Goal: Download file/media

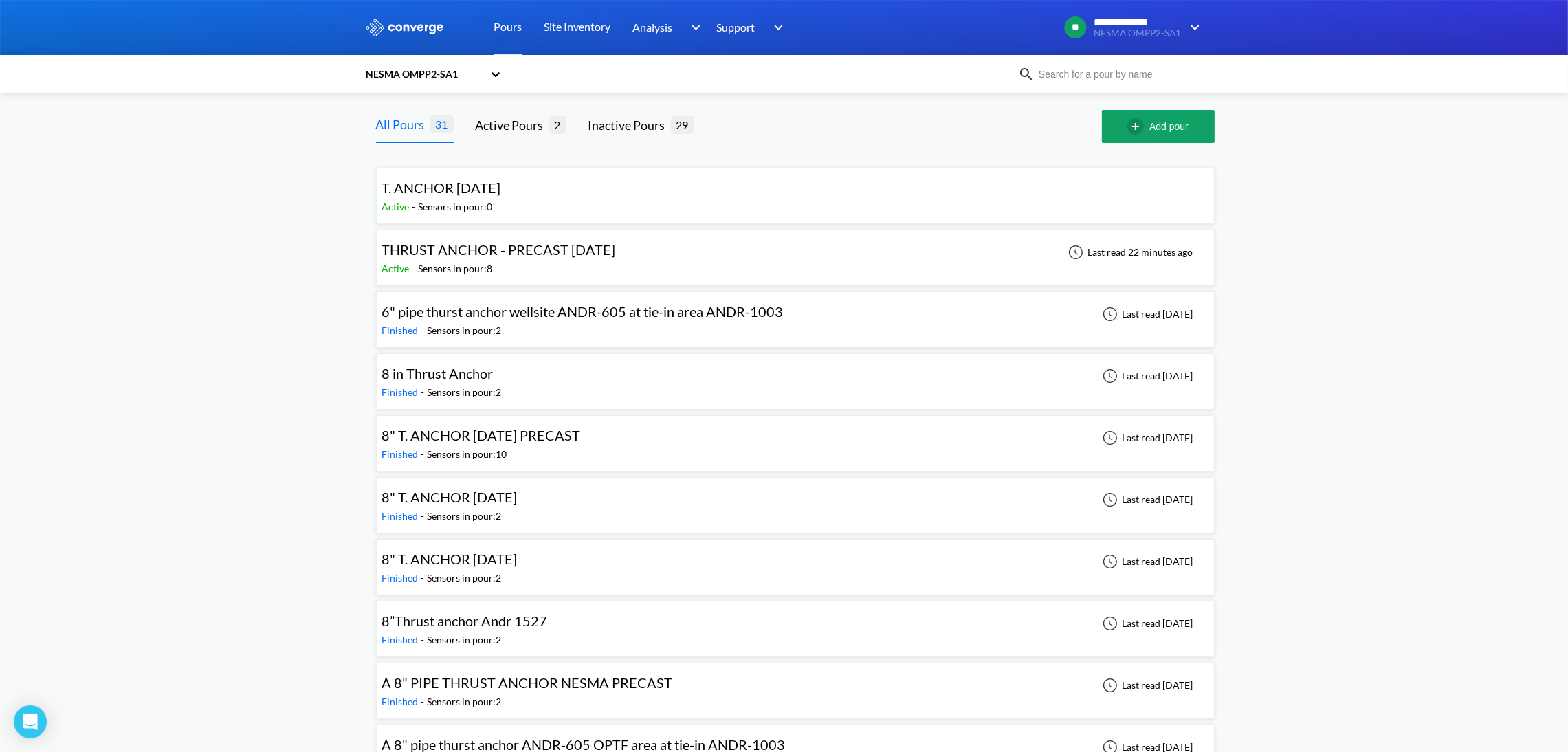
click at [518, 242] on span "THRUST ANCHOR - PRECAST [DATE]" at bounding box center [499, 250] width 234 height 17
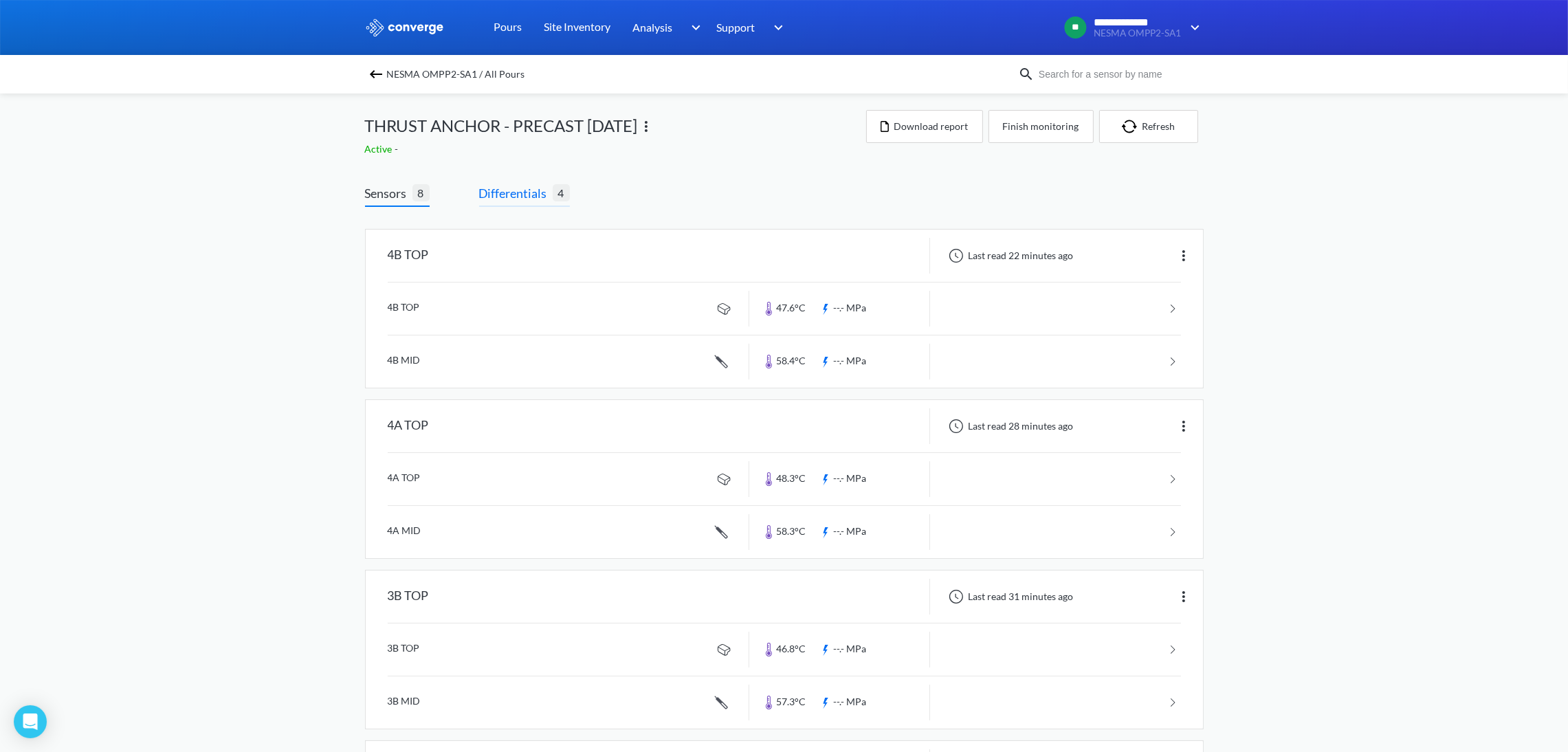
click at [530, 188] on span "Differentials" at bounding box center [515, 193] width 74 height 19
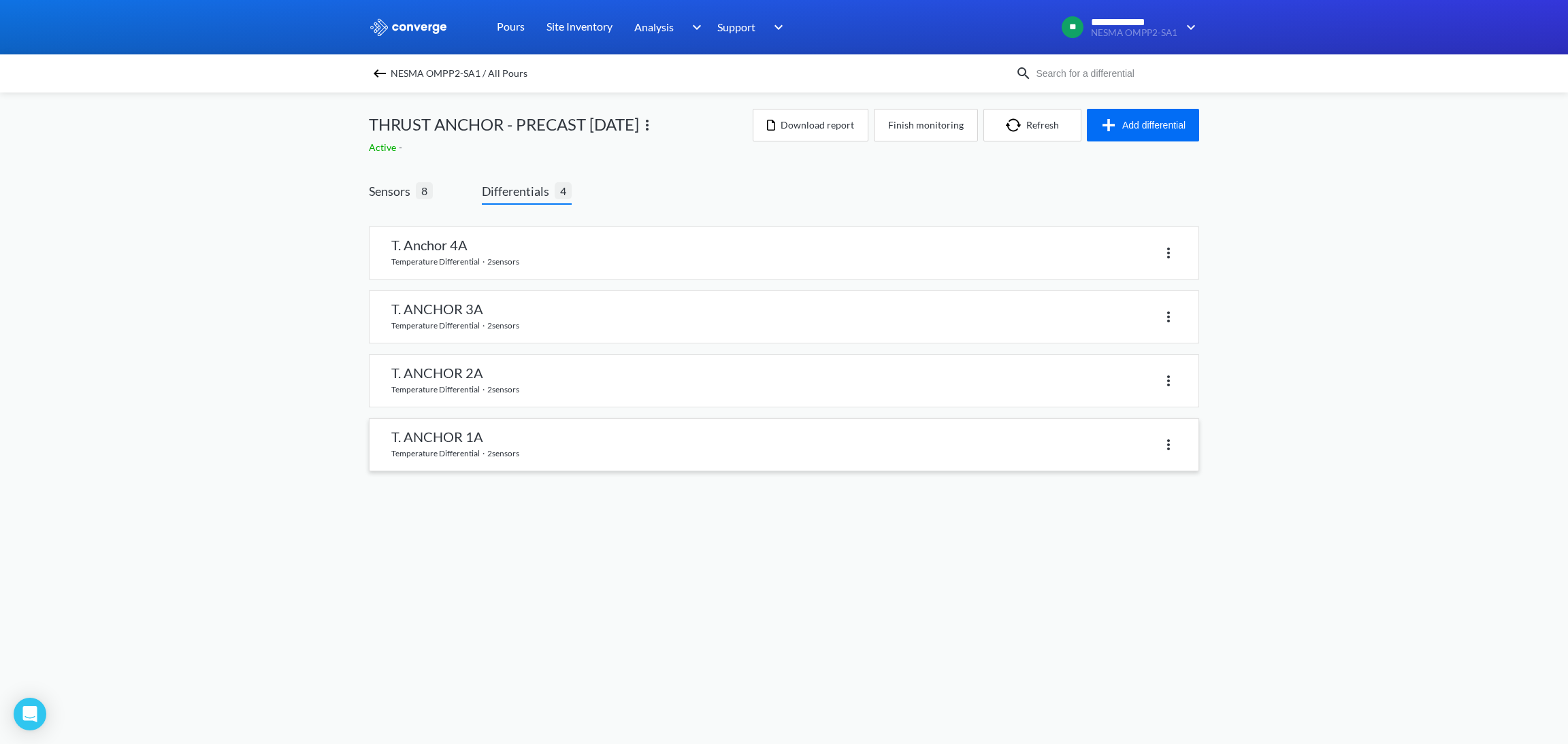
click at [517, 447] on link at bounding box center [784, 444] width 828 height 51
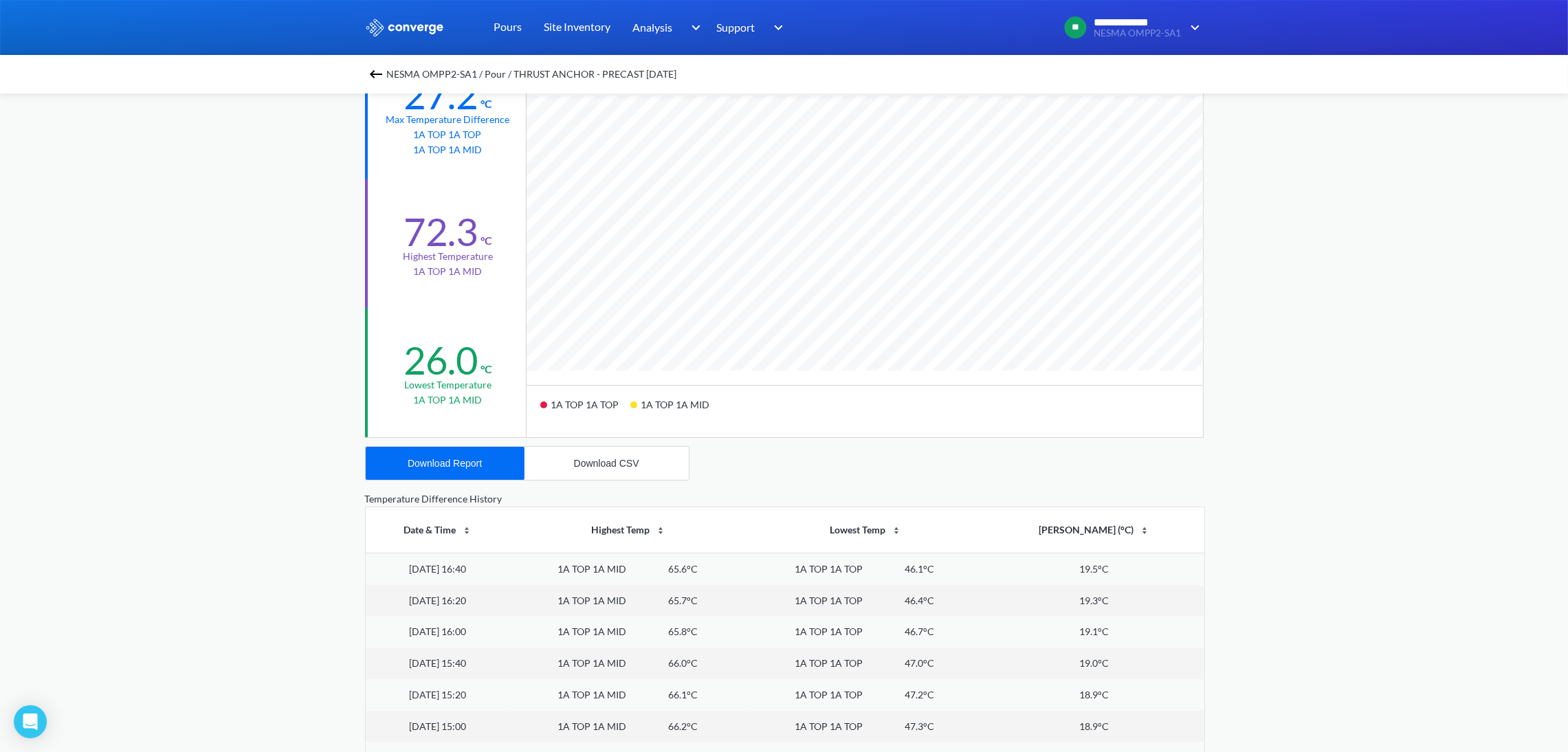
scroll to position [206, 0]
click at [570, 457] on button "Download CSV" at bounding box center [607, 459] width 164 height 33
click at [486, 459] on button "Download Report" at bounding box center [445, 459] width 159 height 33
click at [375, 80] on img at bounding box center [376, 74] width 17 height 17
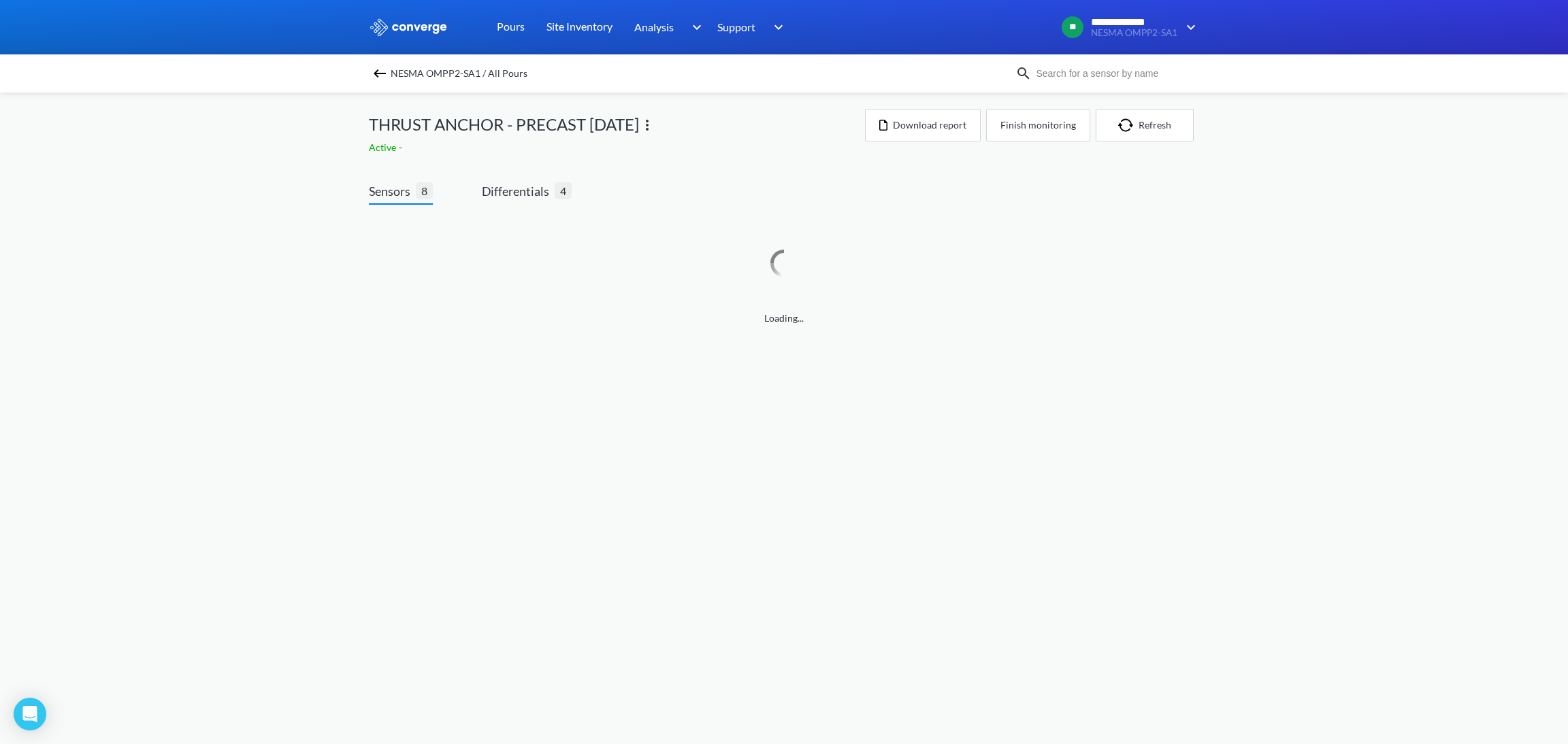
click at [509, 205] on div "Loading..." at bounding box center [784, 279] width 830 height 148
click at [514, 197] on span "Differentials" at bounding box center [518, 191] width 73 height 19
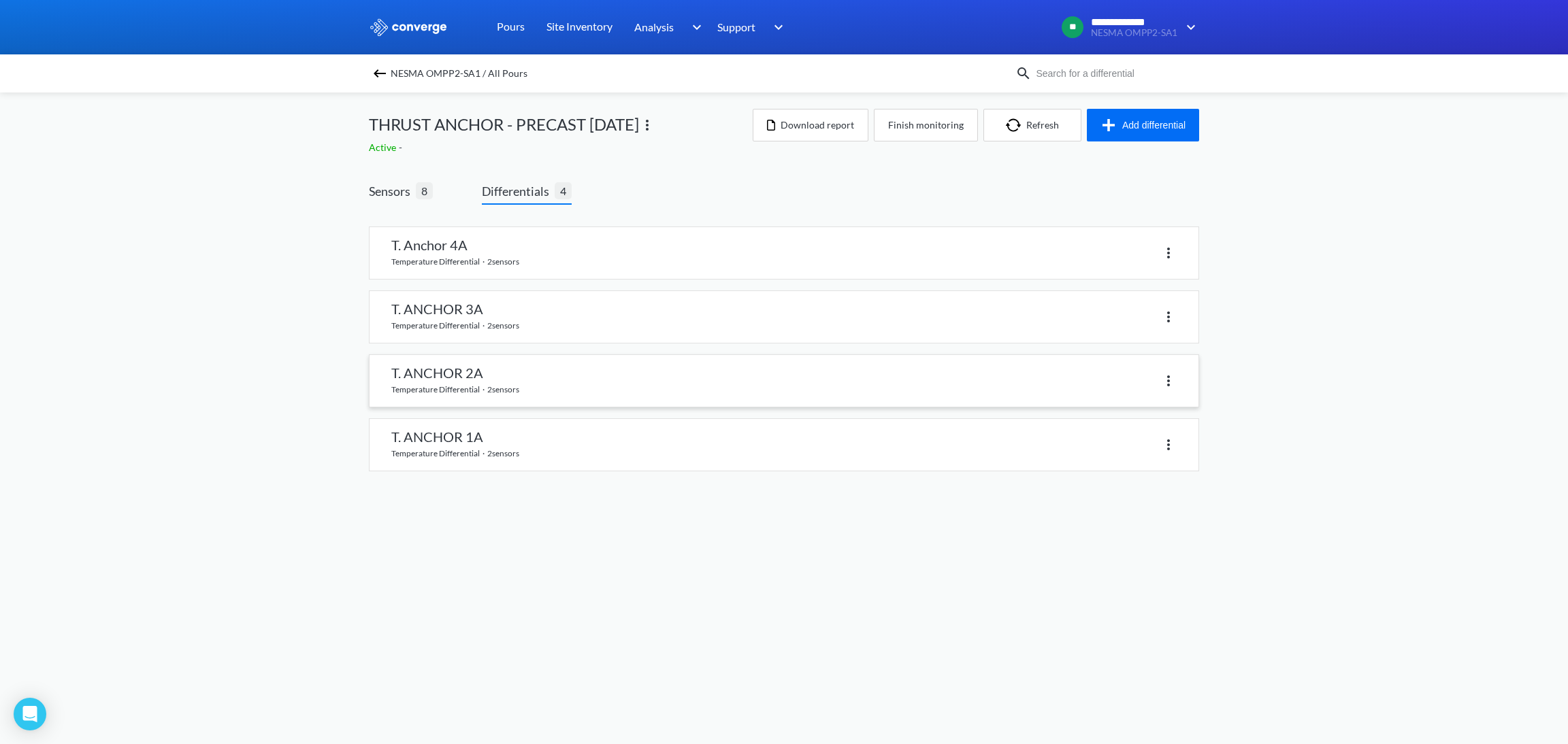
click at [472, 372] on link at bounding box center [784, 380] width 828 height 51
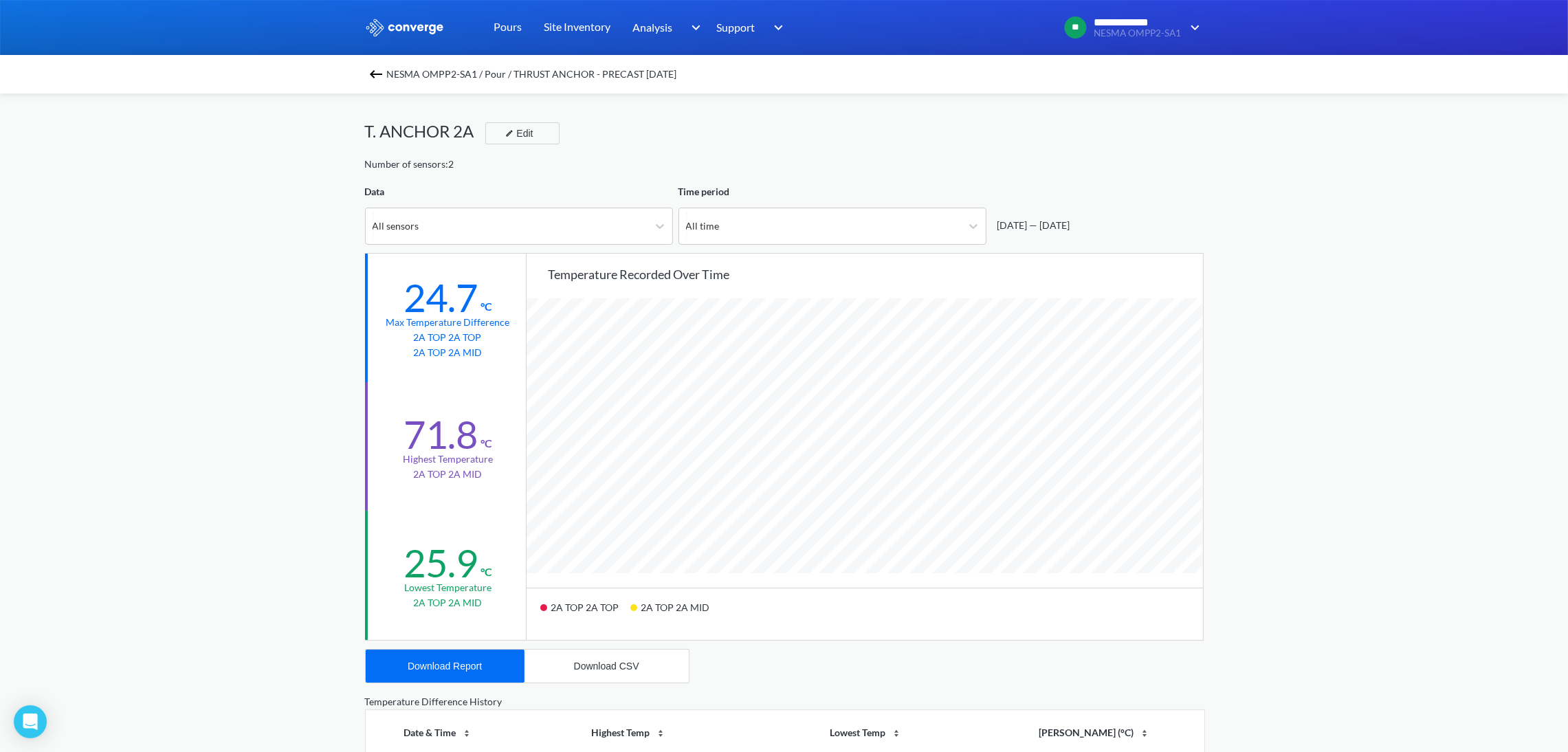
scroll to position [1153, 1568]
click at [565, 662] on button "Download CSV" at bounding box center [607, 665] width 164 height 33
click at [456, 677] on button "Download Report" at bounding box center [445, 665] width 159 height 33
click at [636, 672] on button "Download CSV" at bounding box center [607, 665] width 164 height 33
click at [383, 74] on img at bounding box center [376, 74] width 17 height 17
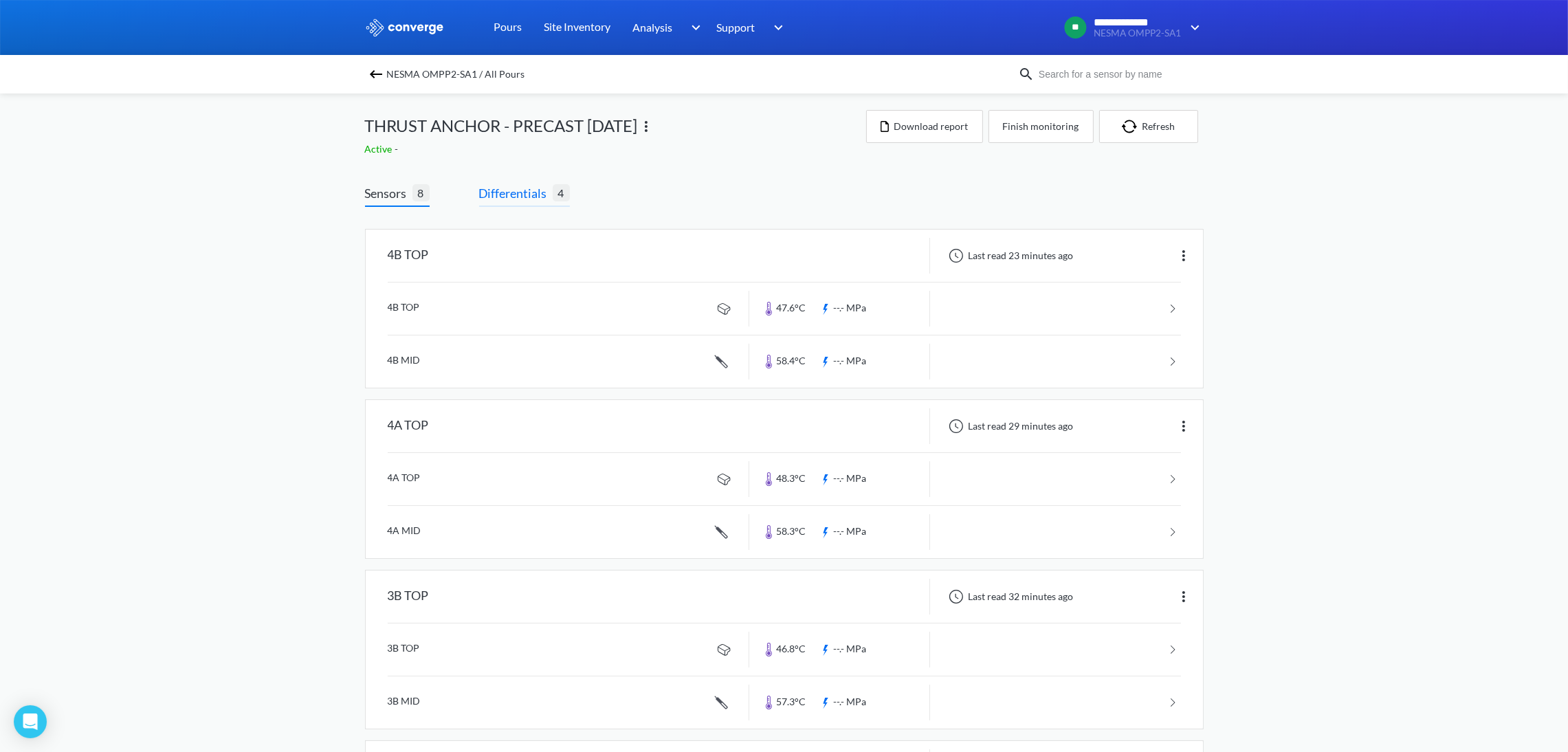
click at [522, 184] on span "Differentials" at bounding box center [515, 193] width 74 height 19
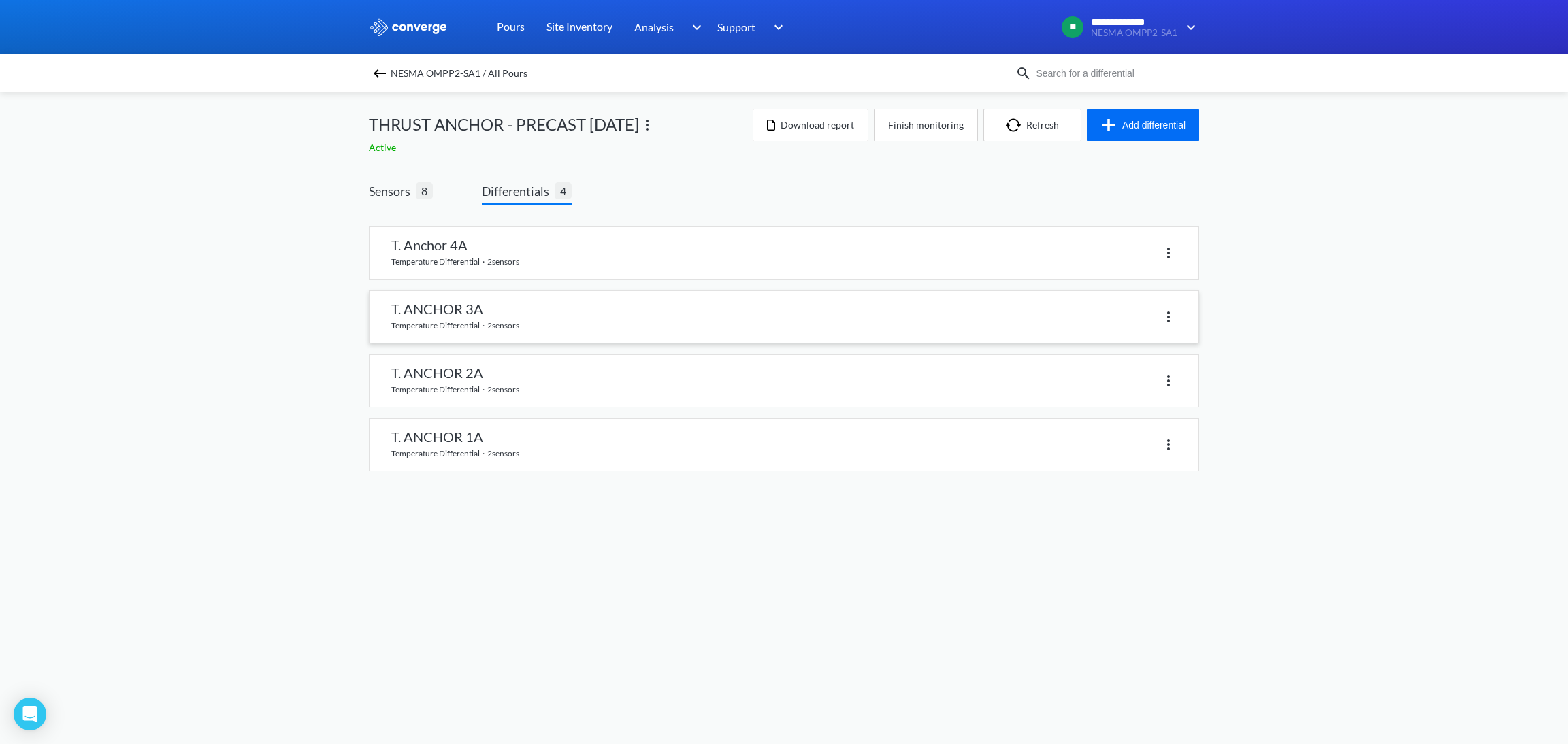
click at [656, 326] on link at bounding box center [784, 316] width 828 height 51
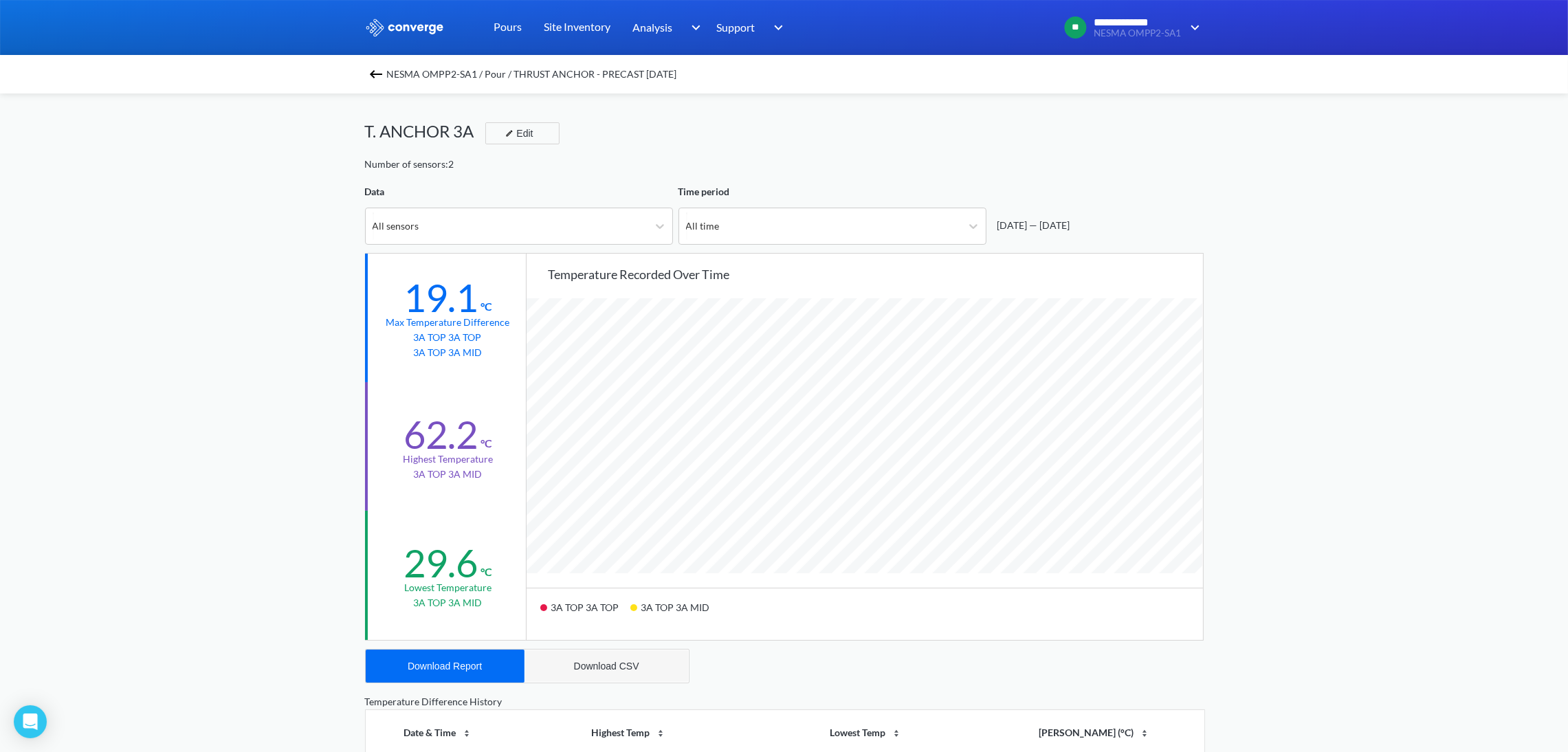
scroll to position [1153, 1568]
click at [573, 672] on button "Download CSV" at bounding box center [607, 665] width 164 height 33
click at [454, 666] on div "Download Report" at bounding box center [445, 666] width 74 height 11
click at [382, 80] on img at bounding box center [376, 74] width 17 height 17
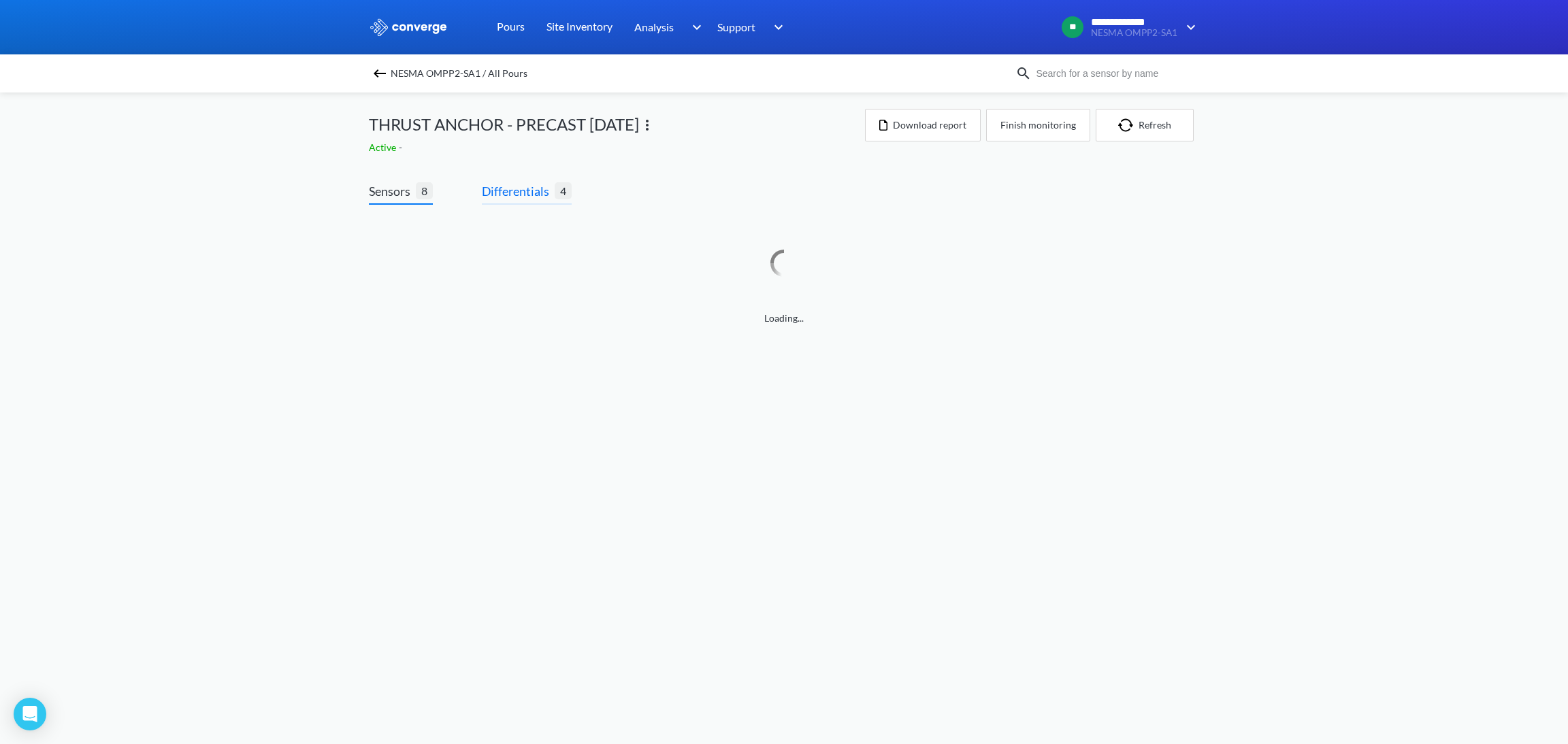
click at [532, 188] on span "Differentials" at bounding box center [518, 191] width 73 height 19
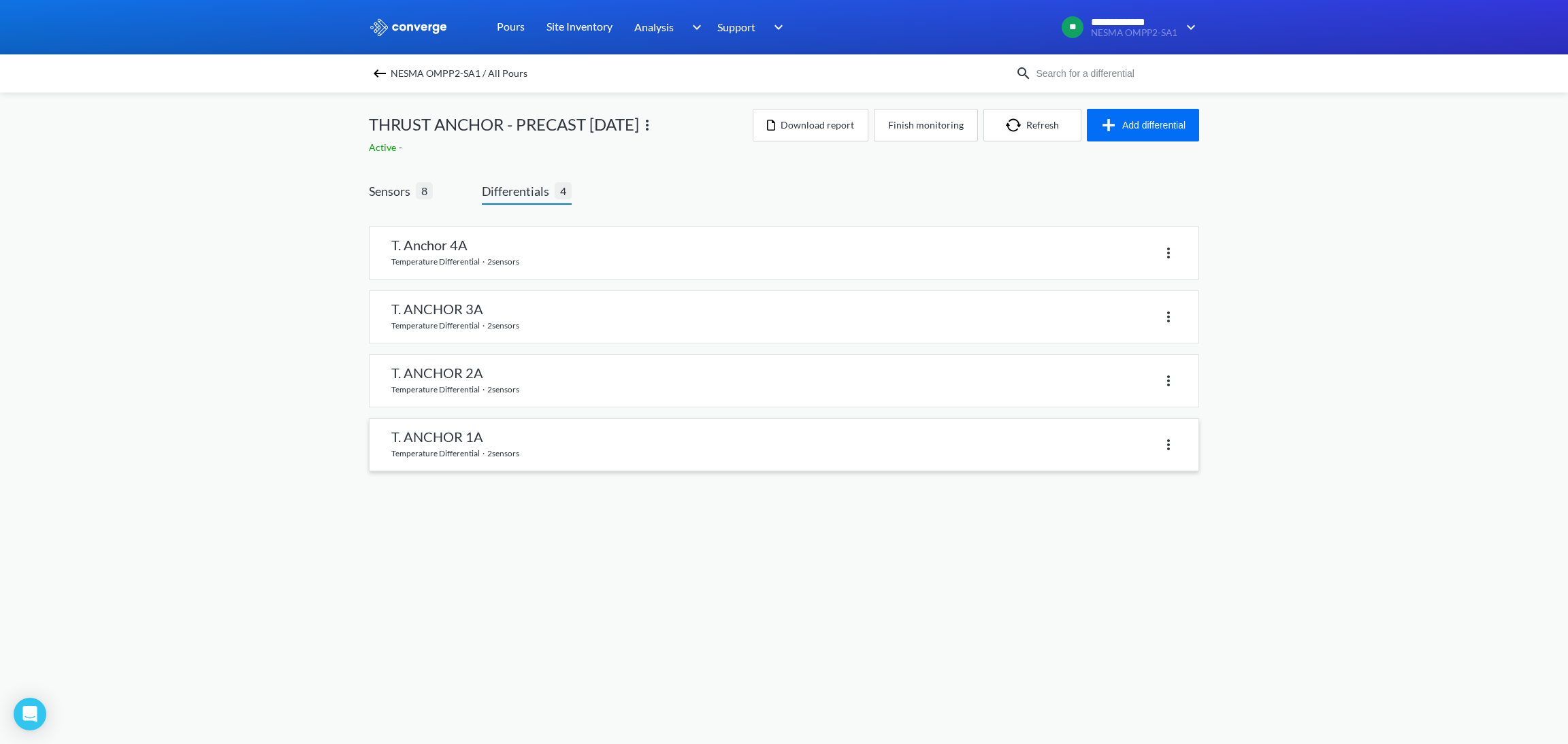
click at [476, 434] on link at bounding box center [784, 444] width 828 height 51
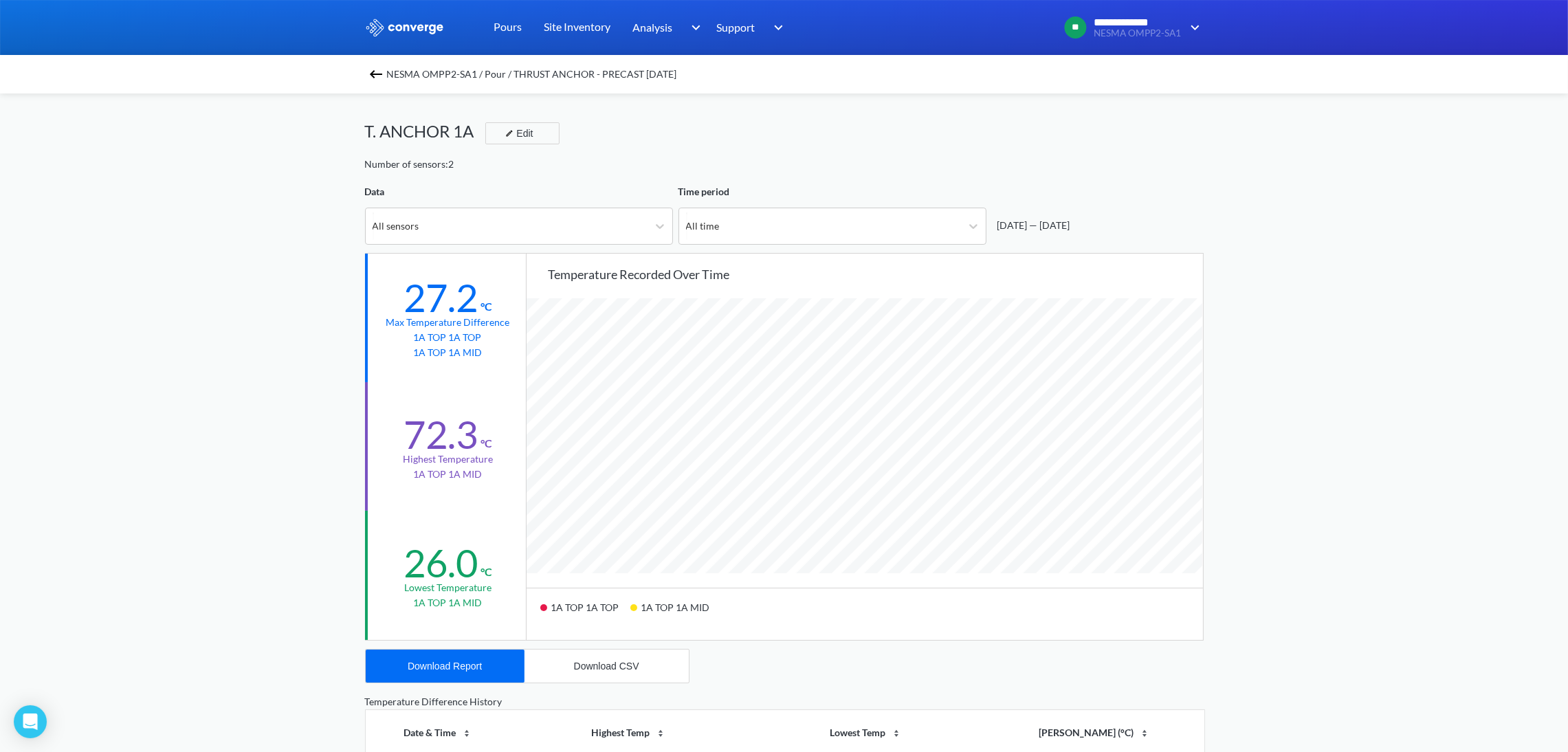
scroll to position [1153, 1568]
click at [606, 669] on div "Download CSV" at bounding box center [606, 666] width 65 height 11
click at [375, 76] on img at bounding box center [376, 74] width 17 height 17
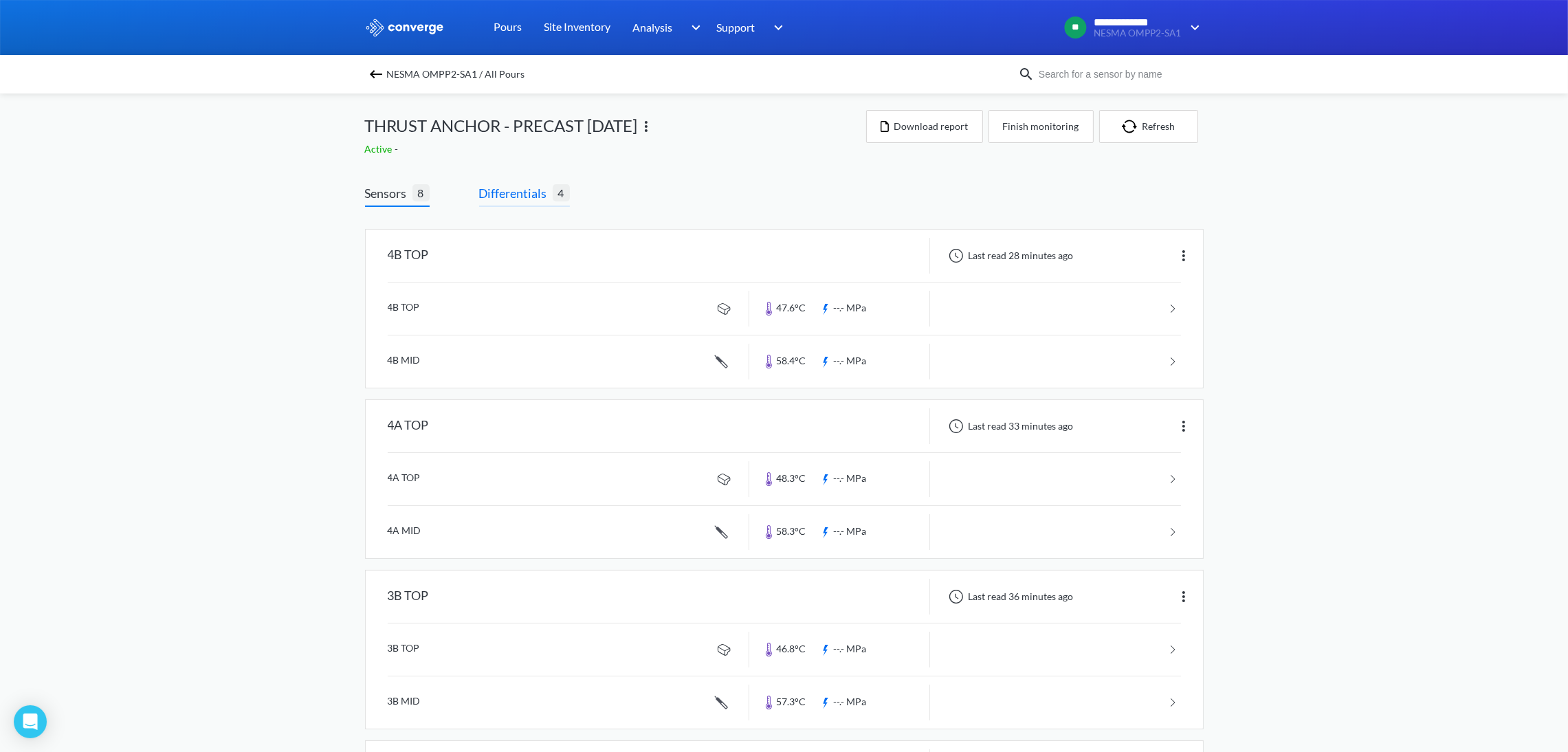
click at [513, 187] on span "Differentials" at bounding box center [515, 193] width 74 height 19
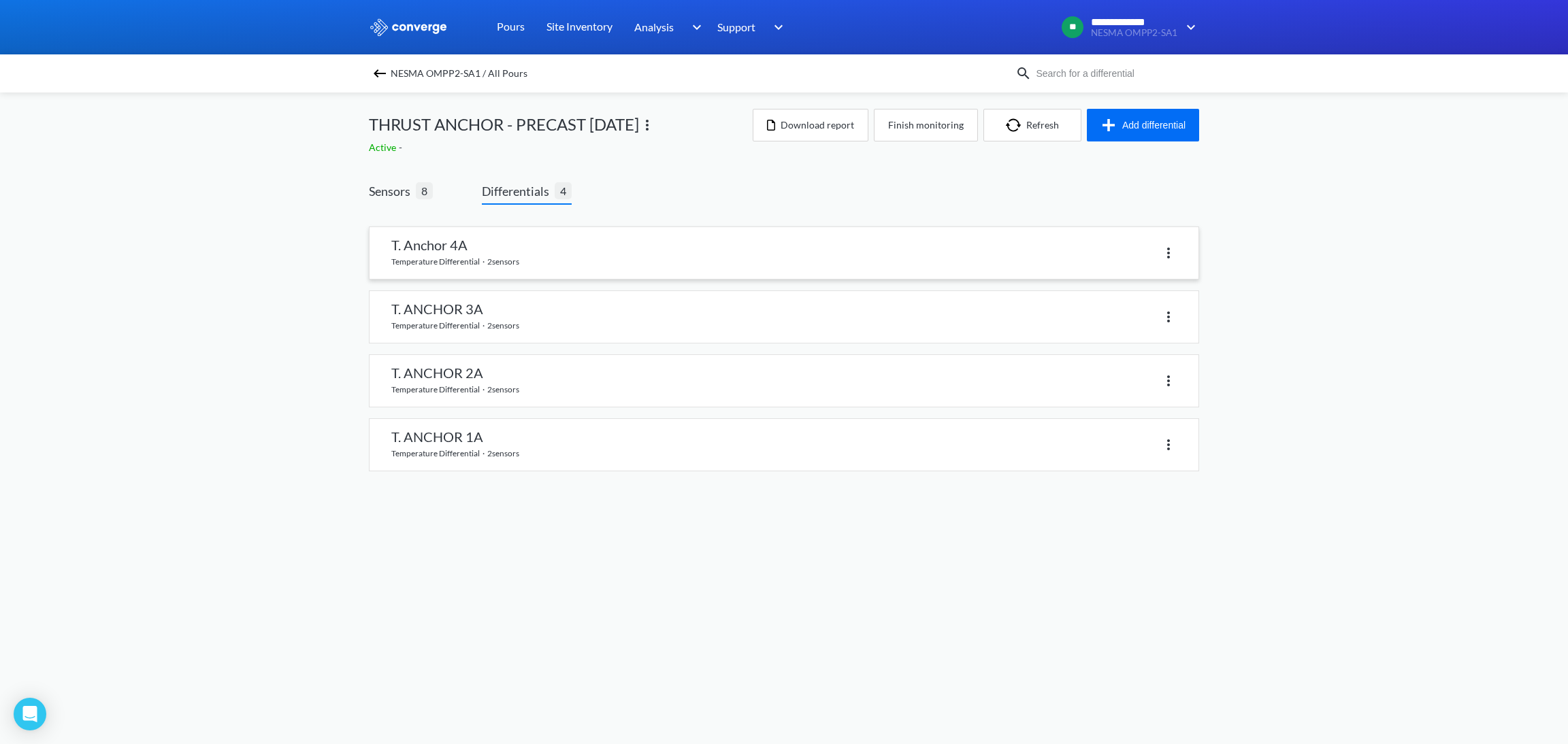
click at [489, 244] on link at bounding box center [784, 253] width 828 height 51
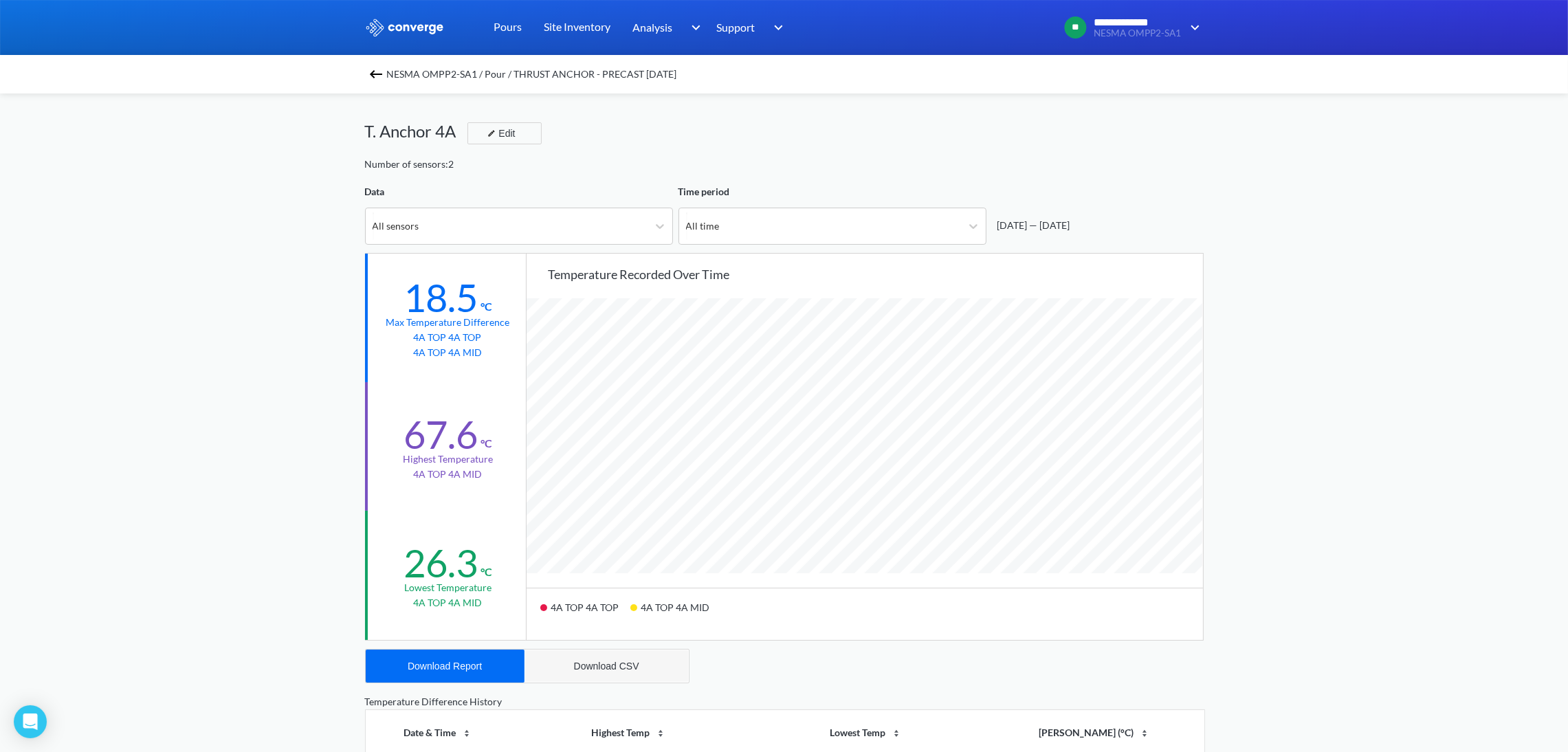
scroll to position [1153, 1568]
click at [596, 664] on div "Download CSV" at bounding box center [606, 666] width 65 height 11
click at [443, 670] on div "Download Report" at bounding box center [445, 666] width 74 height 11
